Goal: Download file/media

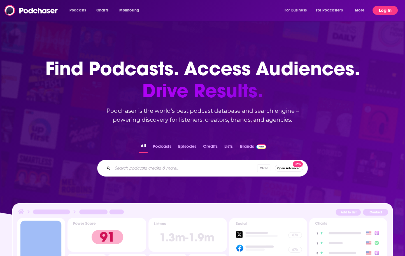
click at [389, 9] on button "Log In" at bounding box center [384, 10] width 25 height 9
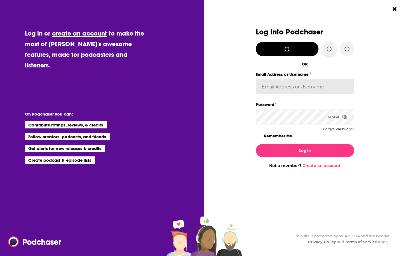
type input "[EMAIL_ADDRESS][DOMAIN_NAME]"
click at [258, 137] on icon "Dialog" at bounding box center [257, 135] width 3 height 3
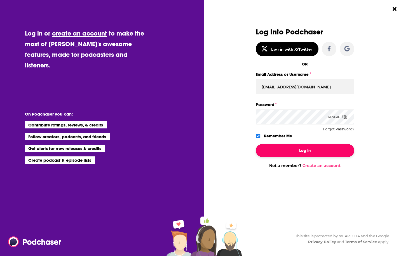
click at [288, 151] on button "Log In" at bounding box center [305, 150] width 99 height 13
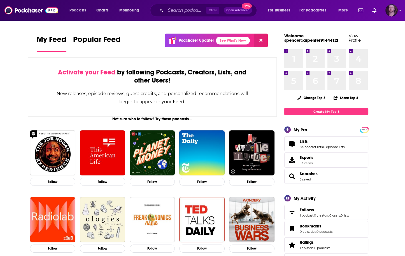
click at [394, 12] on img "Logged in as OutlierAudio" at bounding box center [391, 10] width 12 height 12
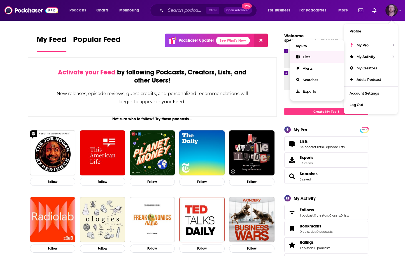
click at [303, 58] on span "Lists" at bounding box center [307, 57] width 8 height 4
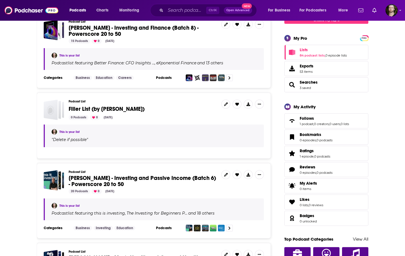
scroll to position [112, 0]
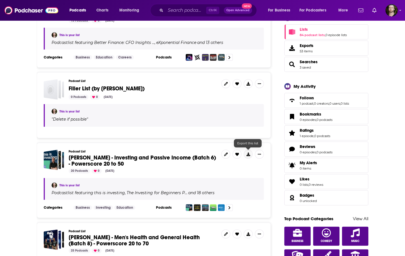
click at [247, 154] on icon at bounding box center [248, 155] width 4 height 4
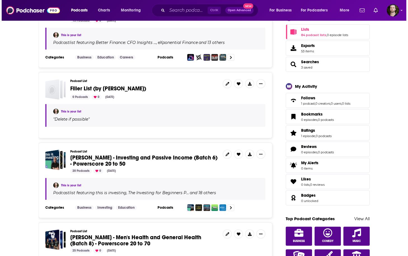
scroll to position [0, 0]
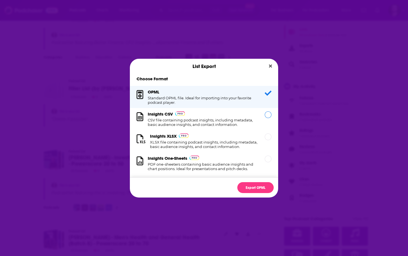
click at [244, 121] on h1 "CSV file containing podcast insights, including metadata, basic audience insigh…" at bounding box center [203, 122] width 110 height 9
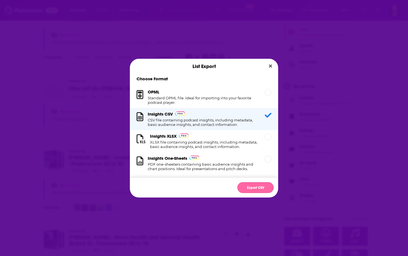
click at [246, 187] on button "Export CSV" at bounding box center [255, 187] width 36 height 11
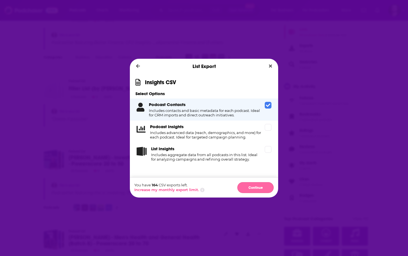
click at [259, 182] on button "Continue" at bounding box center [255, 187] width 36 height 11
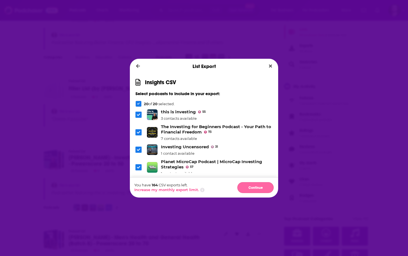
click at [262, 189] on button "Continue" at bounding box center [255, 187] width 36 height 11
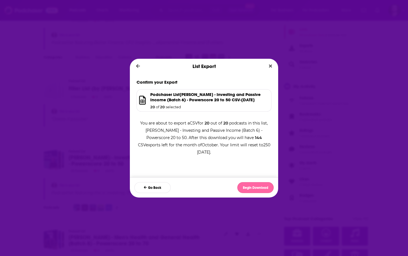
click at [248, 187] on button "Begin Download" at bounding box center [255, 187] width 36 height 11
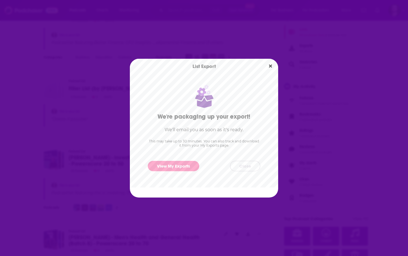
click at [246, 166] on button "Close" at bounding box center [245, 166] width 30 height 10
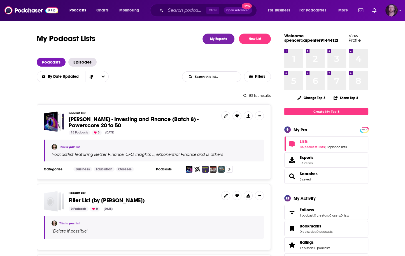
click at [390, 11] on img "Logged in as OutlierAudio" at bounding box center [391, 10] width 12 height 12
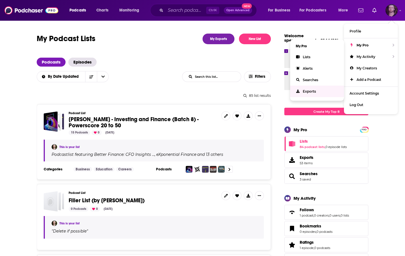
click at [312, 92] on span "Exports" at bounding box center [309, 91] width 13 height 4
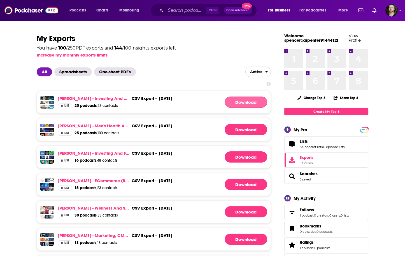
click at [236, 104] on link "Download" at bounding box center [245, 102] width 43 height 11
